Goal: Information Seeking & Learning: Understand process/instructions

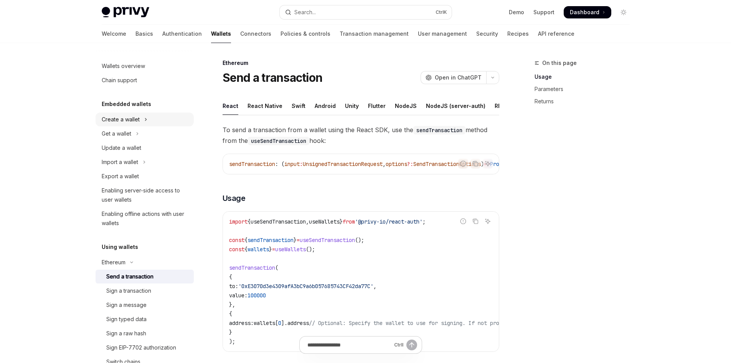
click at [137, 115] on div "Create a wallet" at bounding box center [121, 119] width 38 height 9
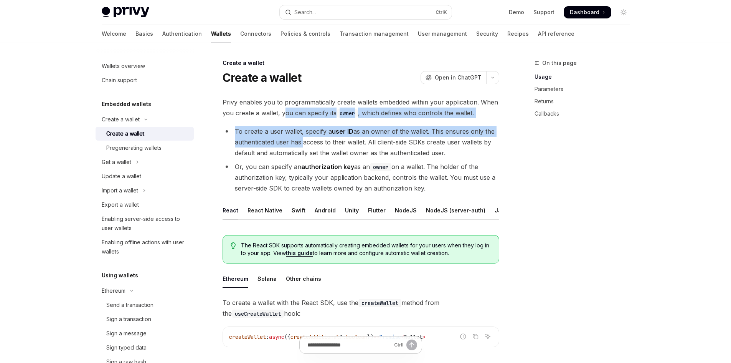
drag, startPoint x: 284, startPoint y: 107, endPoint x: 302, endPoint y: 143, distance: 39.3
click at [302, 143] on li "To create a user wallet, specify a user ID as an owner of the wallet. This ensu…" at bounding box center [361, 142] width 277 height 32
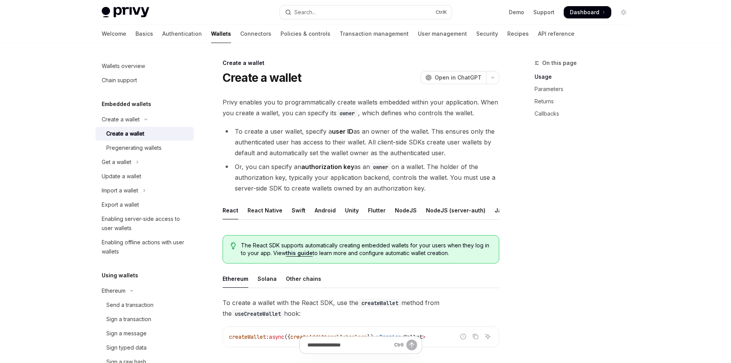
click at [337, 114] on code "owner" at bounding box center [347, 113] width 21 height 8
click at [361, 130] on li "To create a user wallet, specify a user ID as an owner of the wallet. This ensu…" at bounding box center [361, 142] width 277 height 32
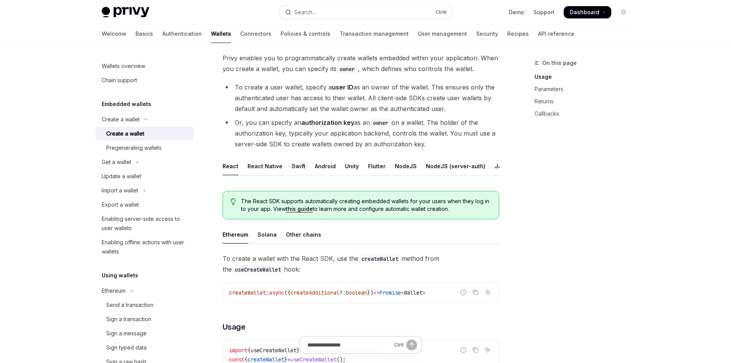
scroll to position [29, 0]
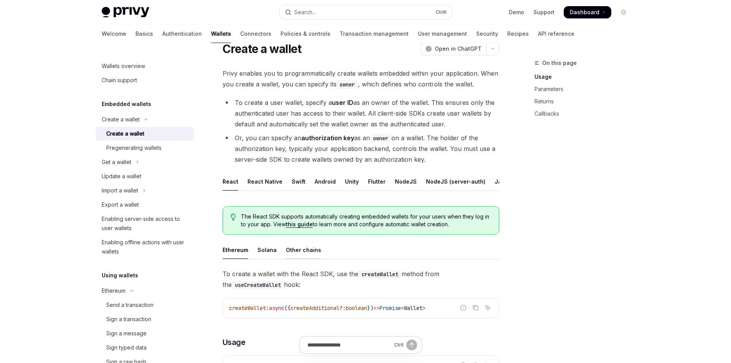
click at [315, 252] on div "Other chains" at bounding box center [303, 250] width 35 height 18
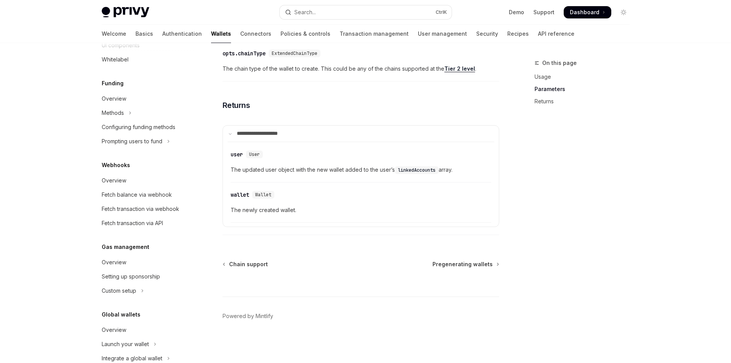
scroll to position [471, 0]
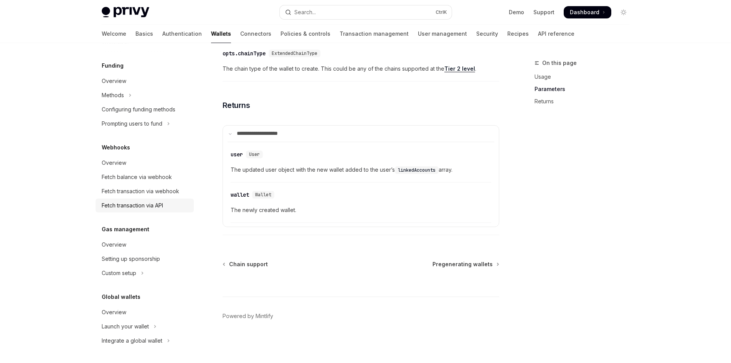
click at [154, 207] on div "Fetch transaction via API" at bounding box center [132, 205] width 61 height 9
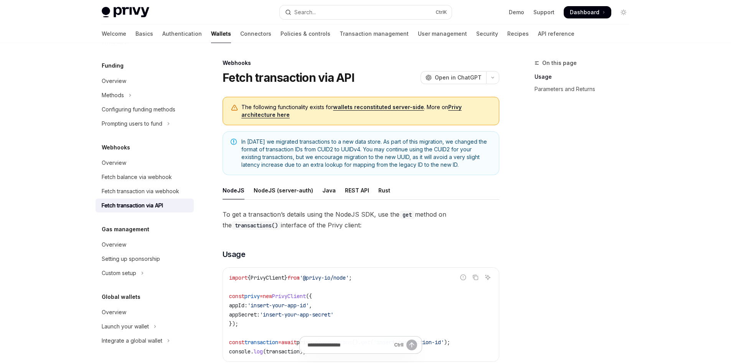
click at [154, 207] on div "Fetch transaction via API" at bounding box center [132, 205] width 61 height 9
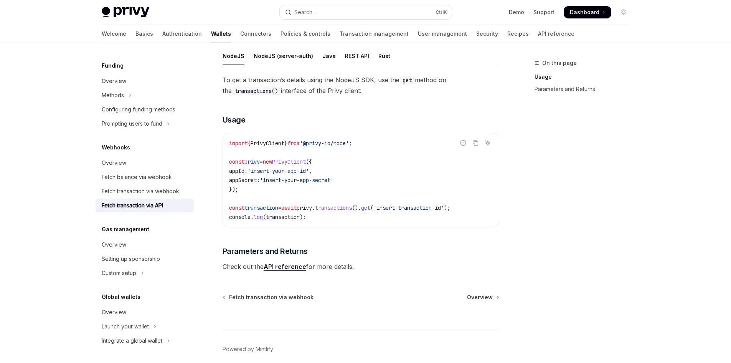
scroll to position [167, 0]
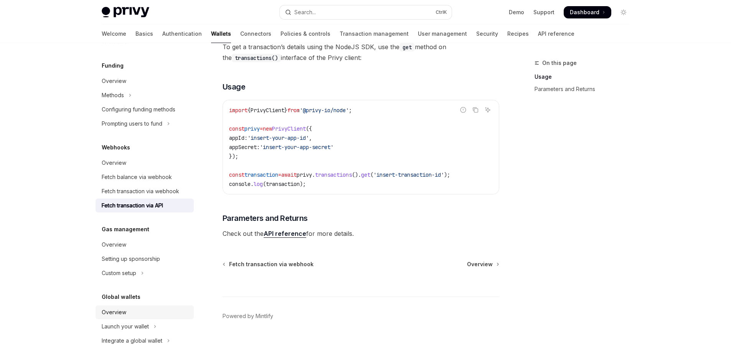
click at [109, 307] on div "Overview" at bounding box center [114, 311] width 25 height 9
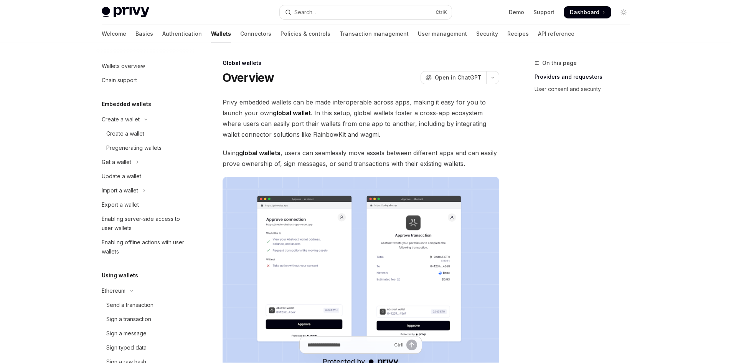
type textarea "*"
